Goal: Task Accomplishment & Management: Manage account settings

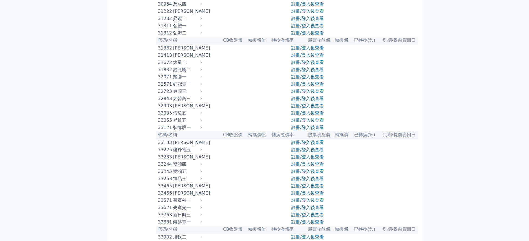
scroll to position [861, 0]
click at [294, 123] on link "註冊/登入後查看" at bounding box center [307, 119] width 33 height 5
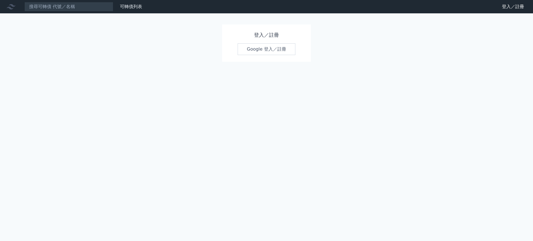
click at [274, 48] on link "Google 登入／註冊" at bounding box center [267, 49] width 58 height 12
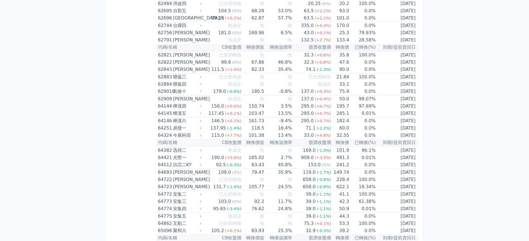
scroll to position [2222, 0]
